Goal: Information Seeking & Learning: Stay updated

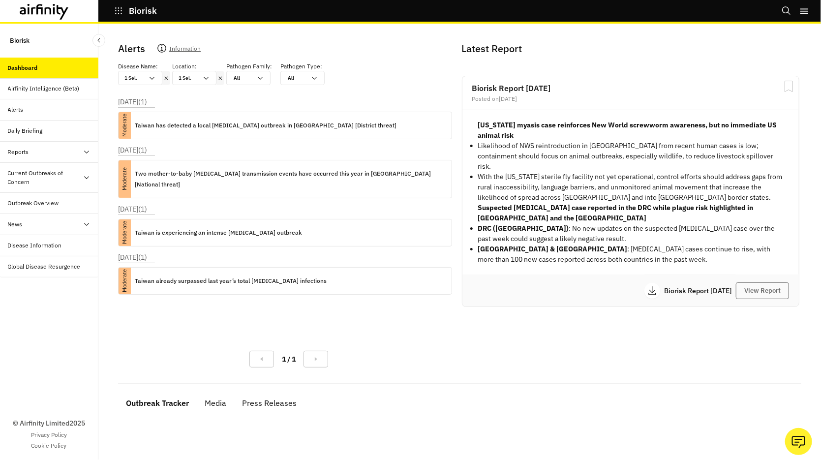
click at [220, 78] on icon at bounding box center [220, 78] width 7 height 8
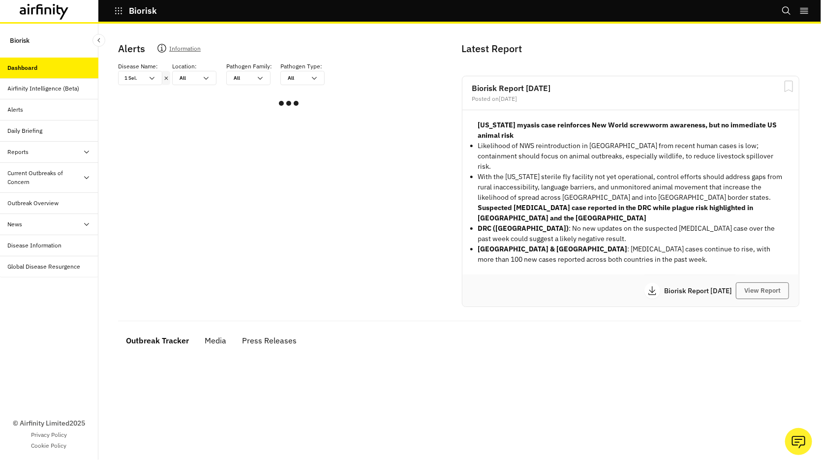
click at [167, 77] on icon at bounding box center [166, 77] width 3 height 3
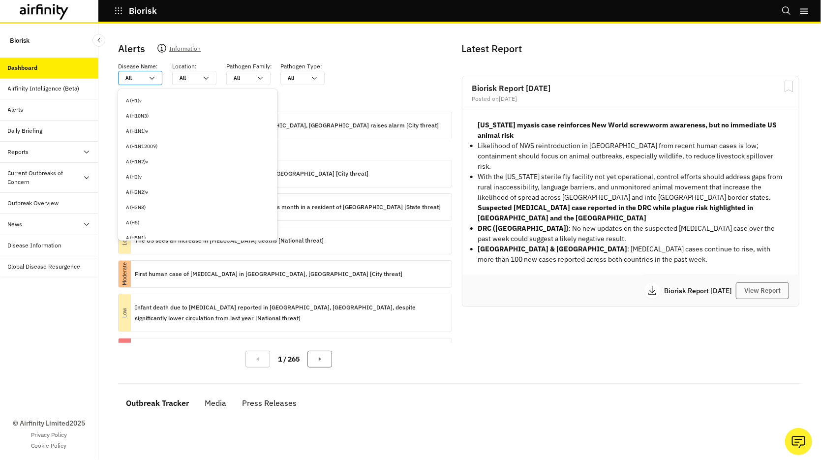
click at [142, 77] on div at bounding box center [135, 77] width 18 height 9
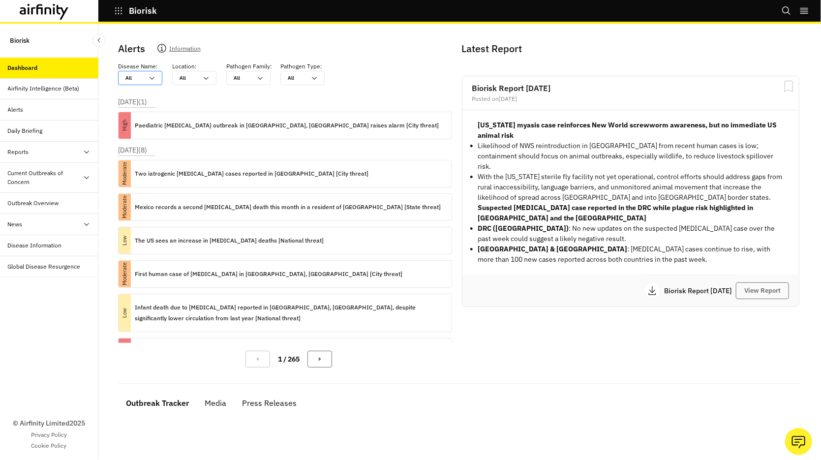
click at [142, 77] on div at bounding box center [135, 77] width 18 height 9
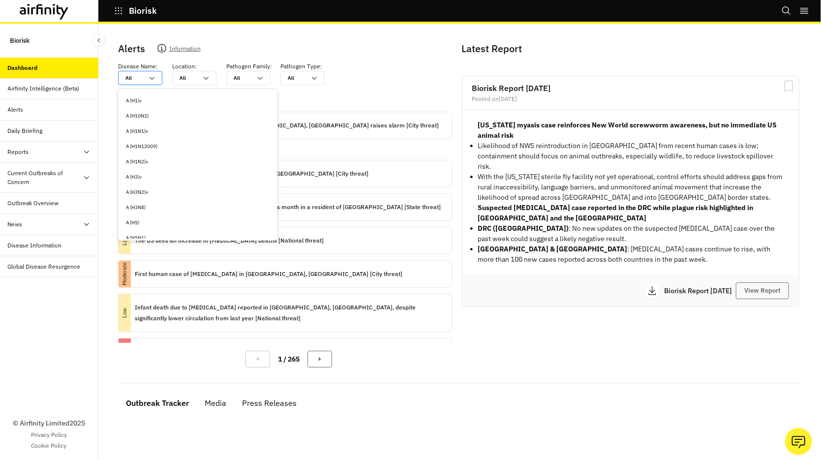
type input "c"
type input "cr"
type input "cri"
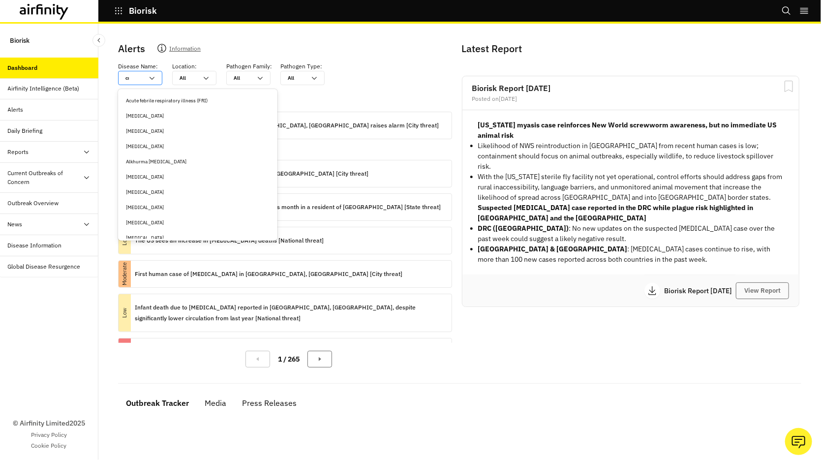
type input "cri"
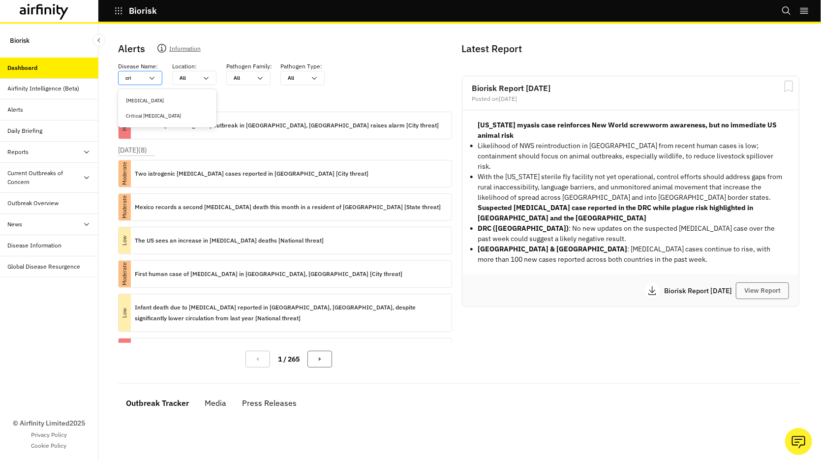
click at [142, 99] on div "[MEDICAL_DATA]" at bounding box center [167, 100] width 83 height 7
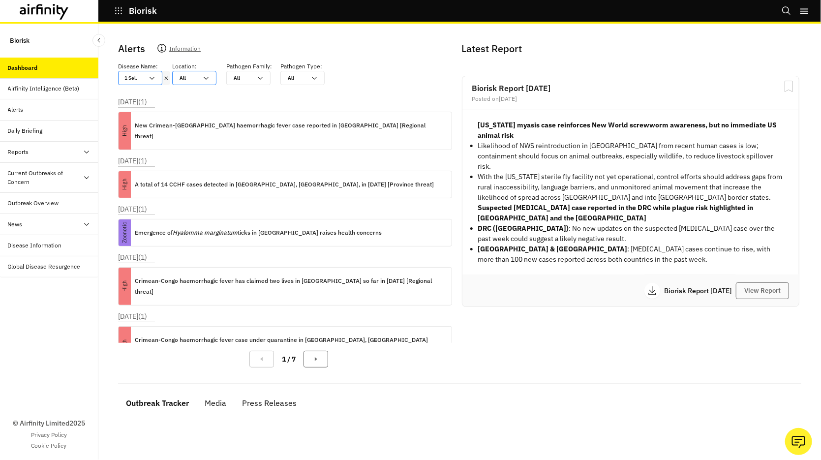
click at [185, 77] on div "All" at bounding box center [189, 77] width 18 height 7
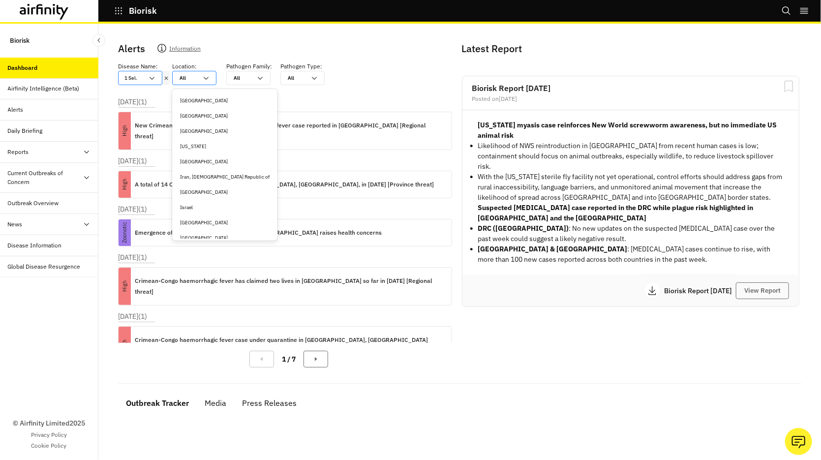
type input "i"
type input "ir"
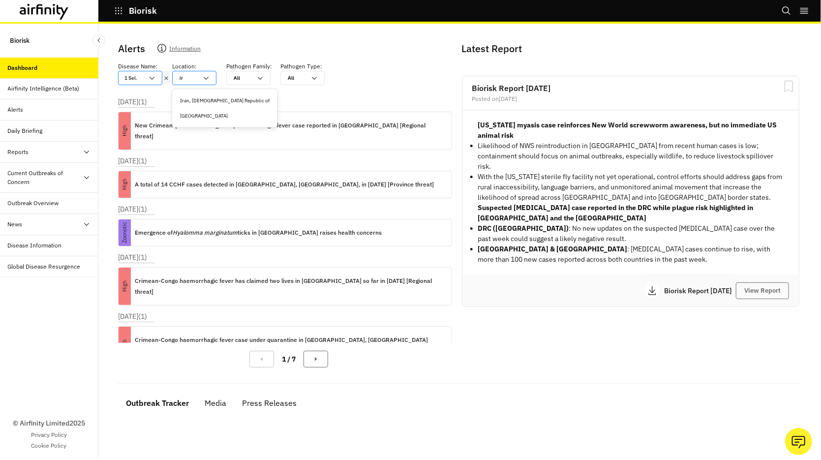
type input "ira"
type input "[GEOGRAPHIC_DATA]"
click at [190, 97] on div "[GEOGRAPHIC_DATA]" at bounding box center [221, 100] width 83 height 7
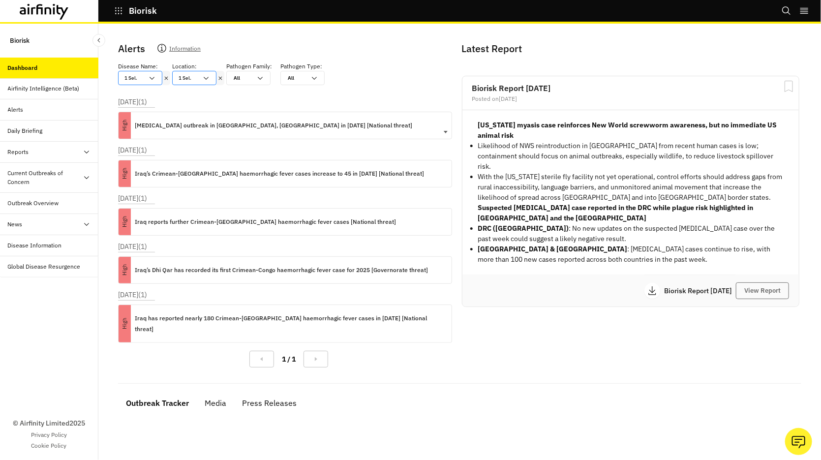
click at [251, 126] on p "[MEDICAL_DATA] outbreak in [GEOGRAPHIC_DATA], [GEOGRAPHIC_DATA] in [DATE] [Nati…" at bounding box center [274, 125] width 278 height 11
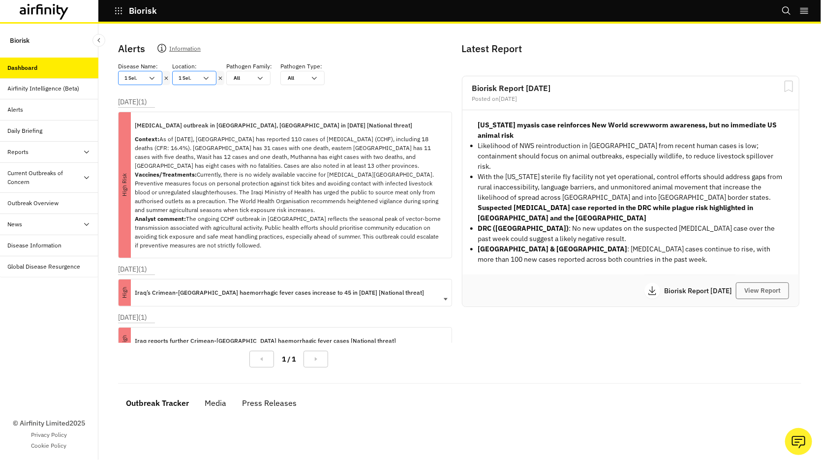
click at [198, 291] on p "Iraq’s Crimean-[GEOGRAPHIC_DATA] haemorrhagic fever cases increase to 45 in [DA…" at bounding box center [279, 292] width 289 height 11
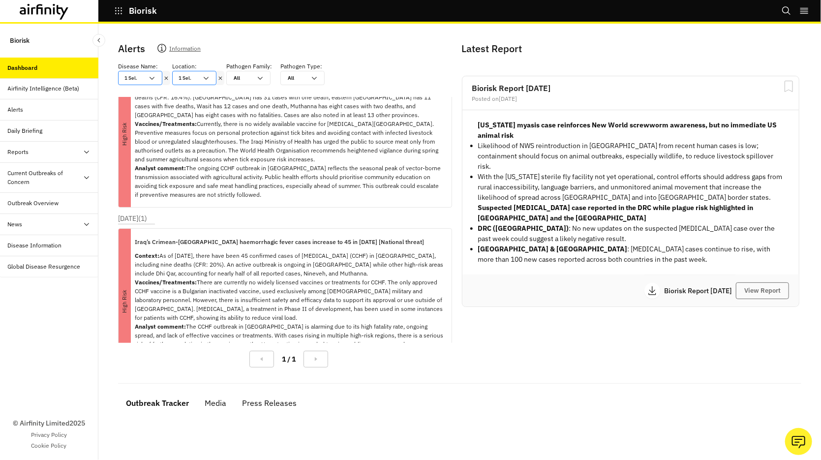
scroll to position [50, 0]
